Goal: Check status: Check status

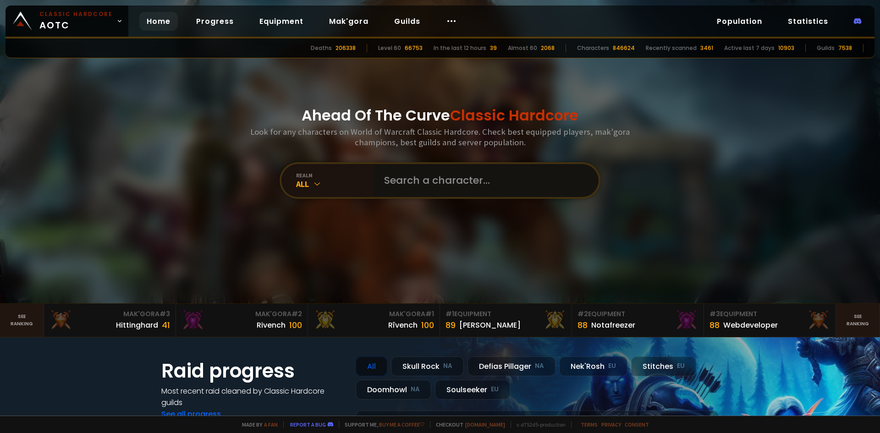
click at [426, 174] on input "text" at bounding box center [482, 180] width 209 height 33
click at [441, 180] on input "text" at bounding box center [482, 180] width 209 height 33
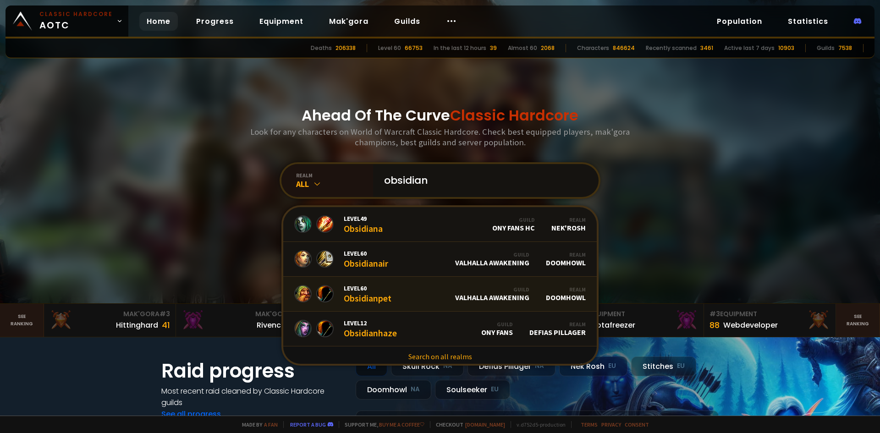
type input "obsidian"
click at [412, 293] on link "Level 60 Obsidianpet Guild Valhalla Awakening Realm Doomhowl" at bounding box center [439, 294] width 313 height 35
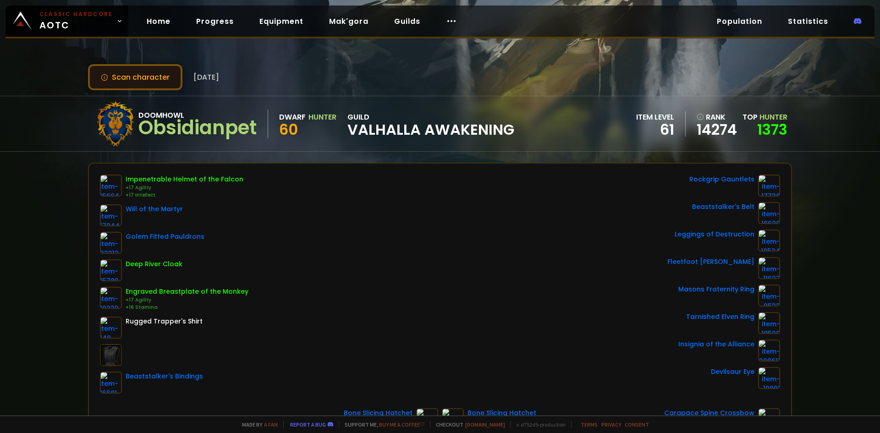
click at [148, 82] on button "Scan character" at bounding box center [135, 77] width 94 height 26
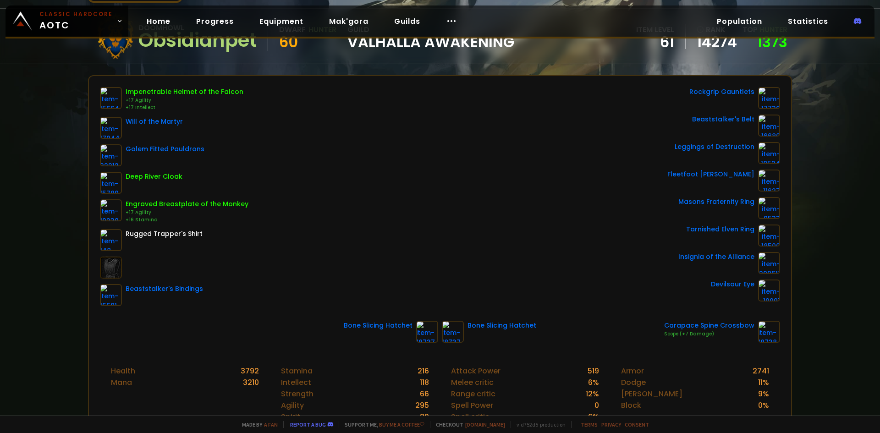
scroll to position [92, 0]
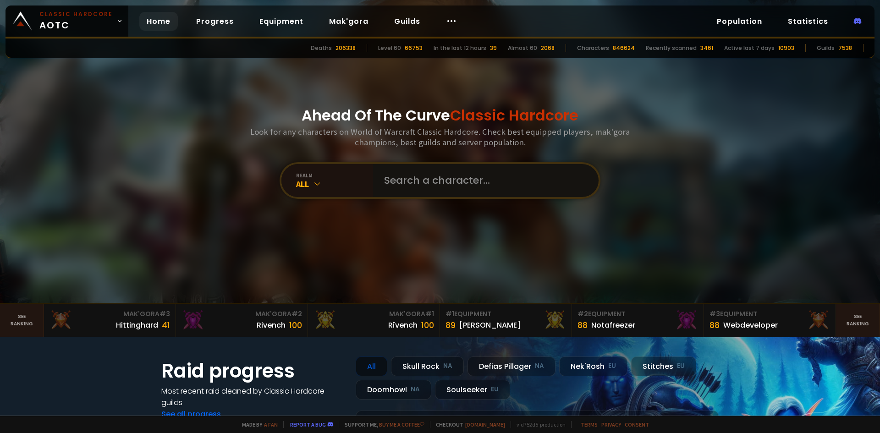
click at [415, 174] on input "text" at bounding box center [482, 180] width 209 height 33
type input "Nayrr"
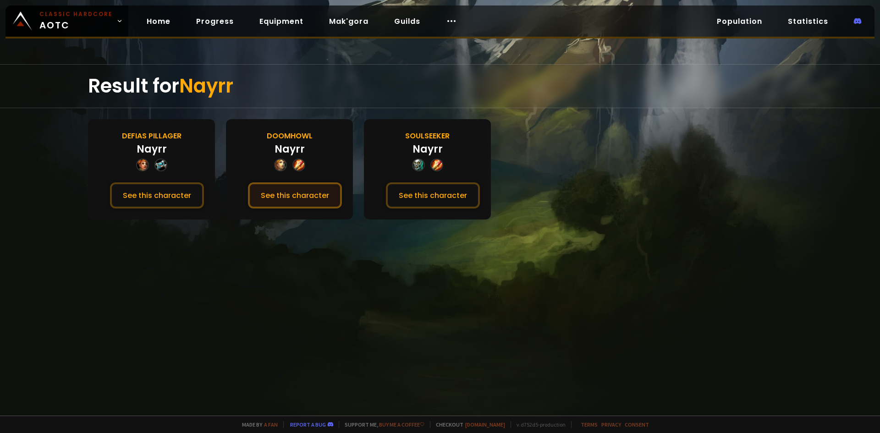
click at [284, 201] on button "See this character" at bounding box center [295, 195] width 94 height 26
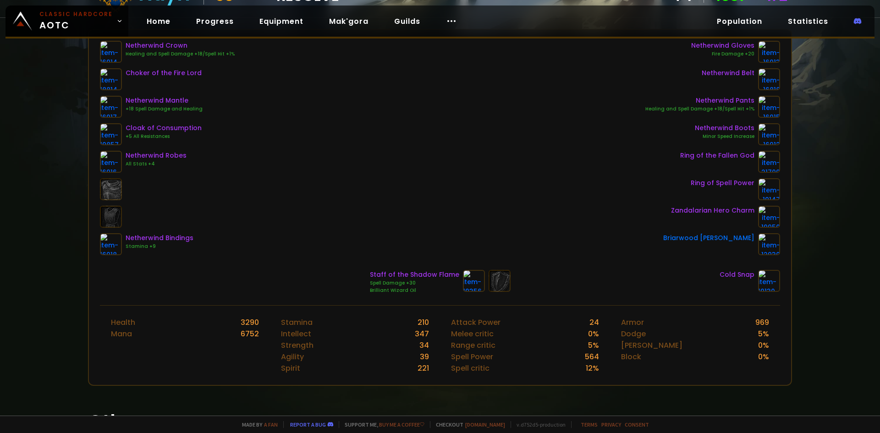
scroll to position [137, 0]
